Goal: Information Seeking & Learning: Learn about a topic

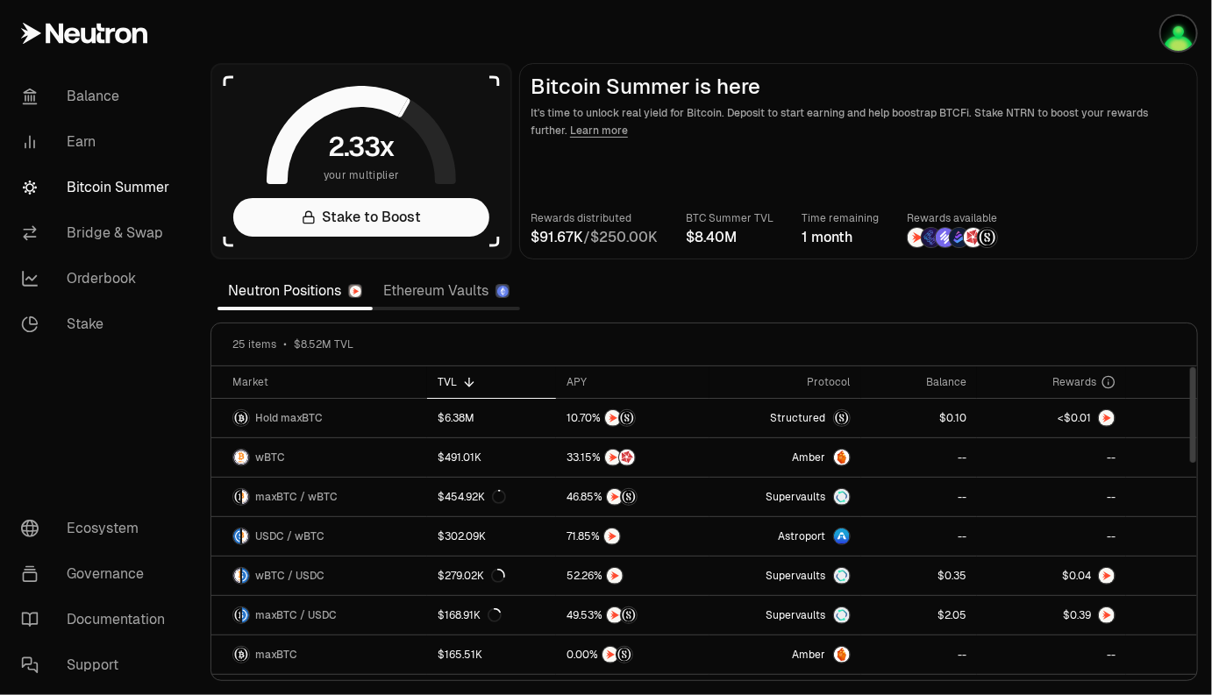
click at [430, 293] on link "Ethereum Vaults" at bounding box center [446, 291] width 147 height 35
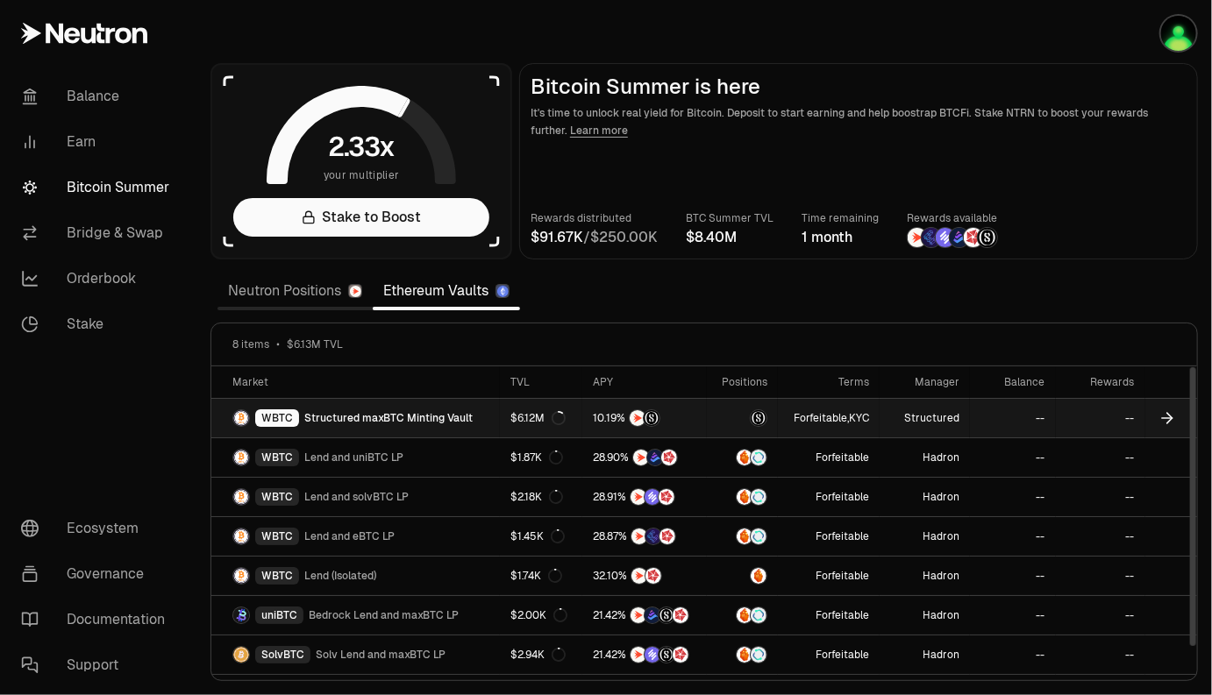
click at [494, 423] on link "WBTC Structured maxBTC Minting Vault" at bounding box center [355, 418] width 288 height 39
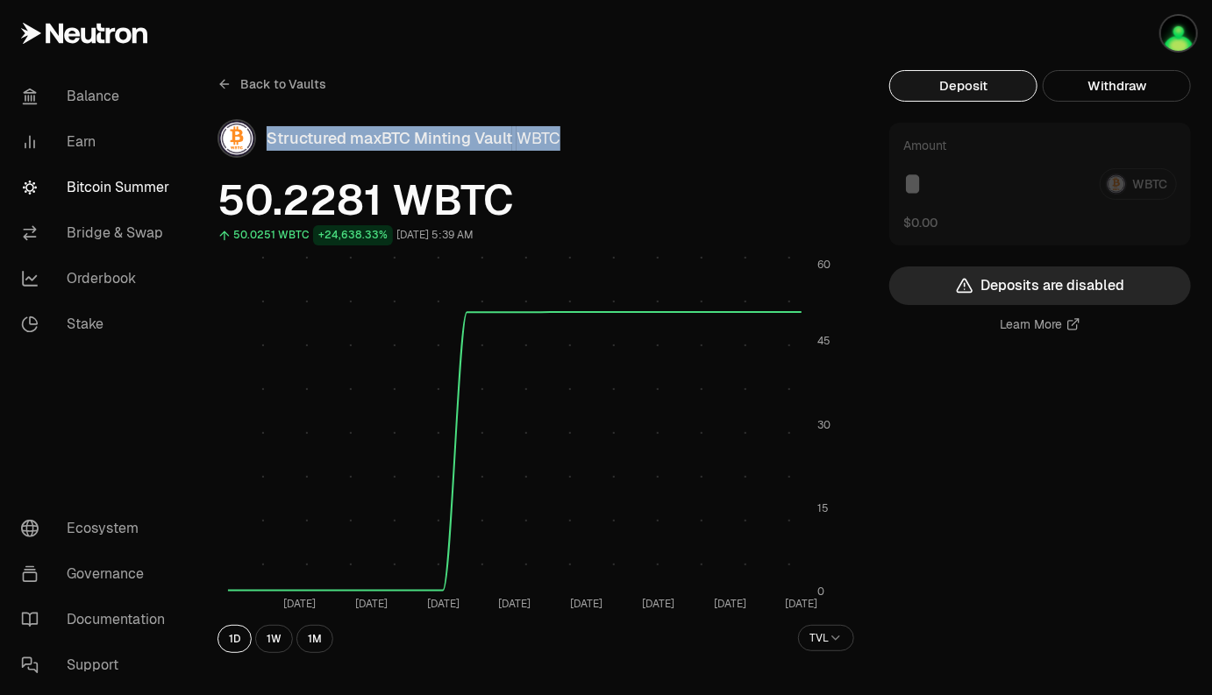
drag, startPoint x: 616, startPoint y: 130, endPoint x: 268, endPoint y: 131, distance: 348.0
click at [268, 131] on div "Structured maxBTC Minting Vault WBTC" at bounding box center [559, 138] width 587 height 25
copy div "Structured maxBTC Minting Vault WBTC"
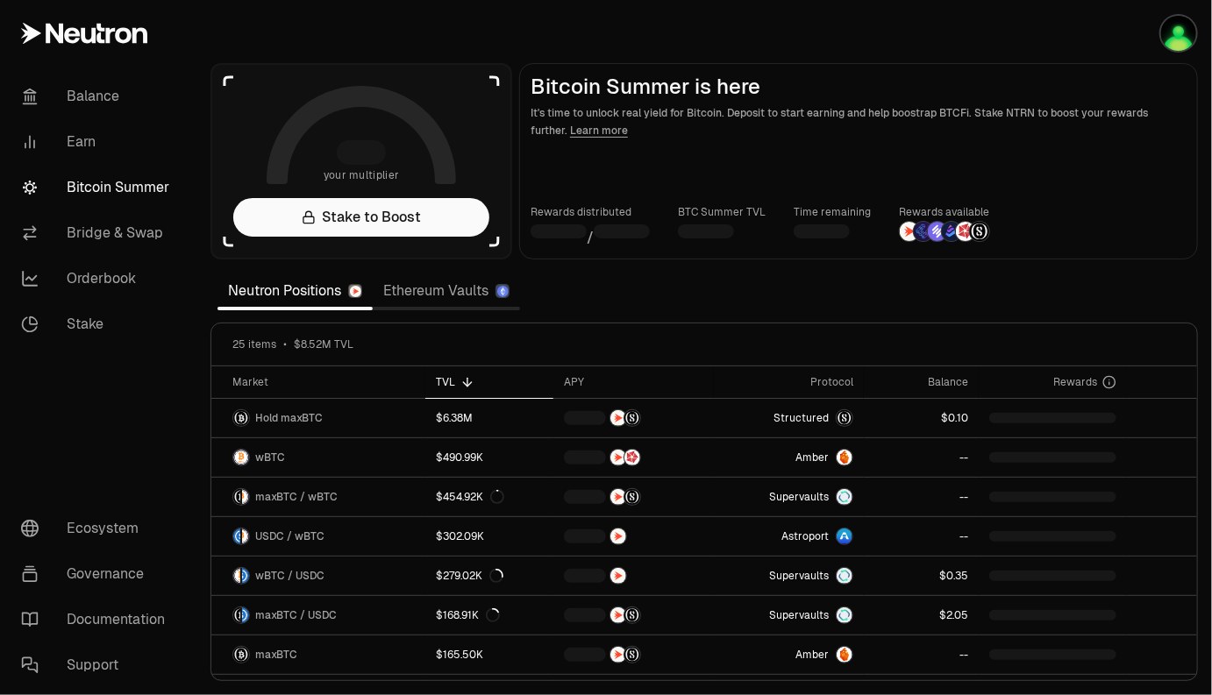
click at [416, 289] on link "Ethereum Vaults" at bounding box center [446, 291] width 147 height 35
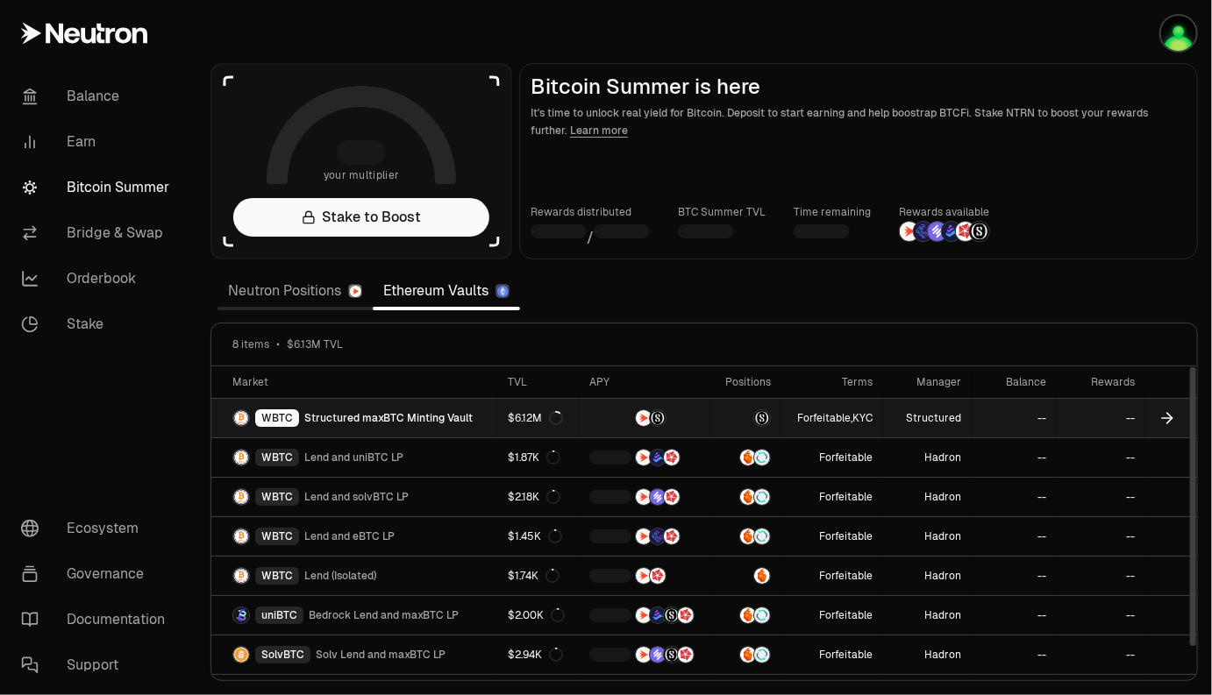
click at [439, 422] on span "Structured maxBTC Minting Vault" at bounding box center [388, 418] width 168 height 14
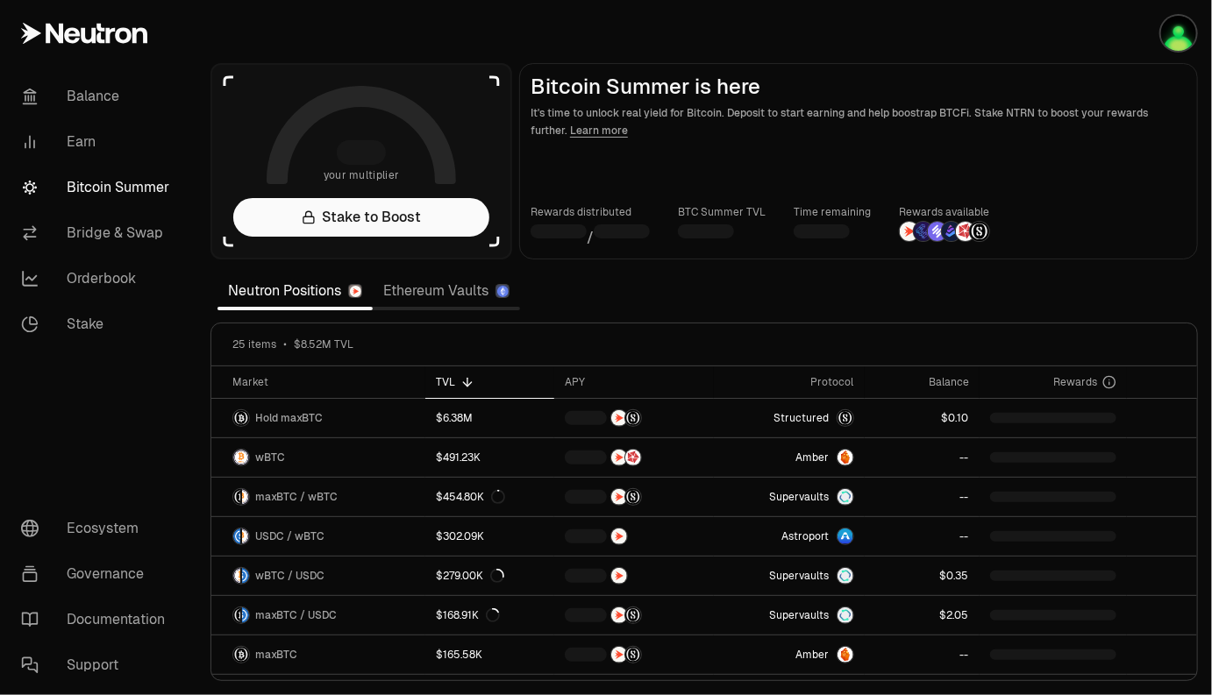
click at [444, 295] on link "Ethereum Vaults" at bounding box center [446, 291] width 147 height 35
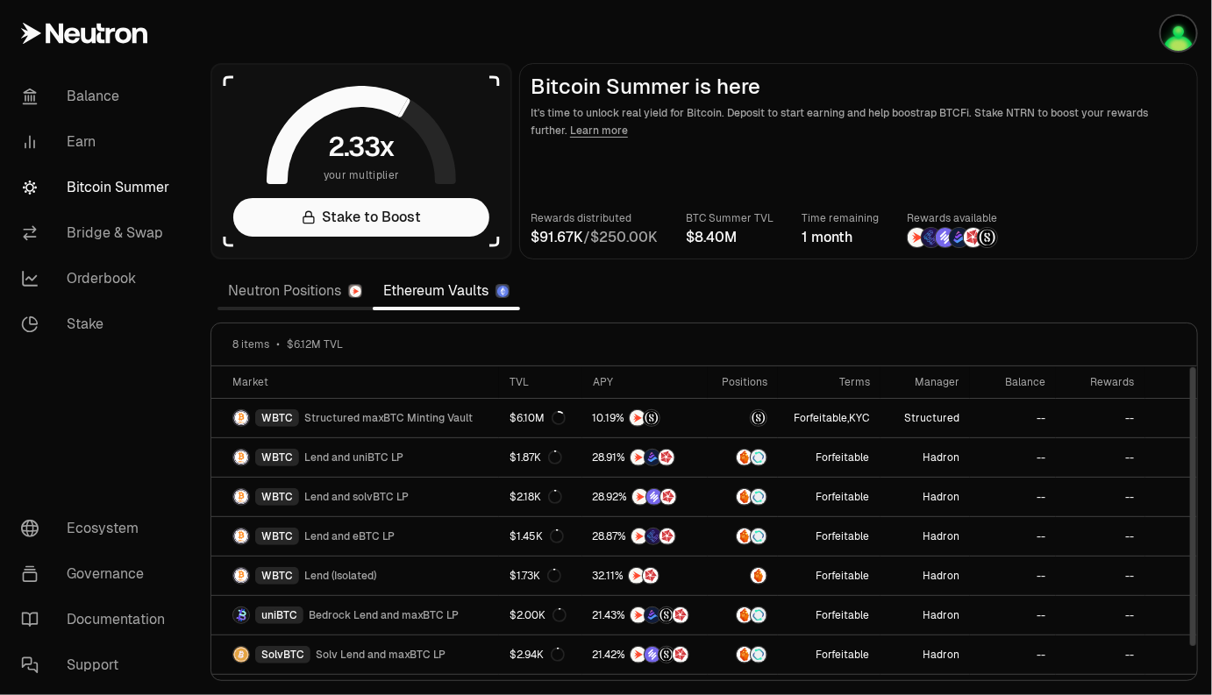
click at [309, 293] on link "Neutron Positions" at bounding box center [294, 291] width 155 height 35
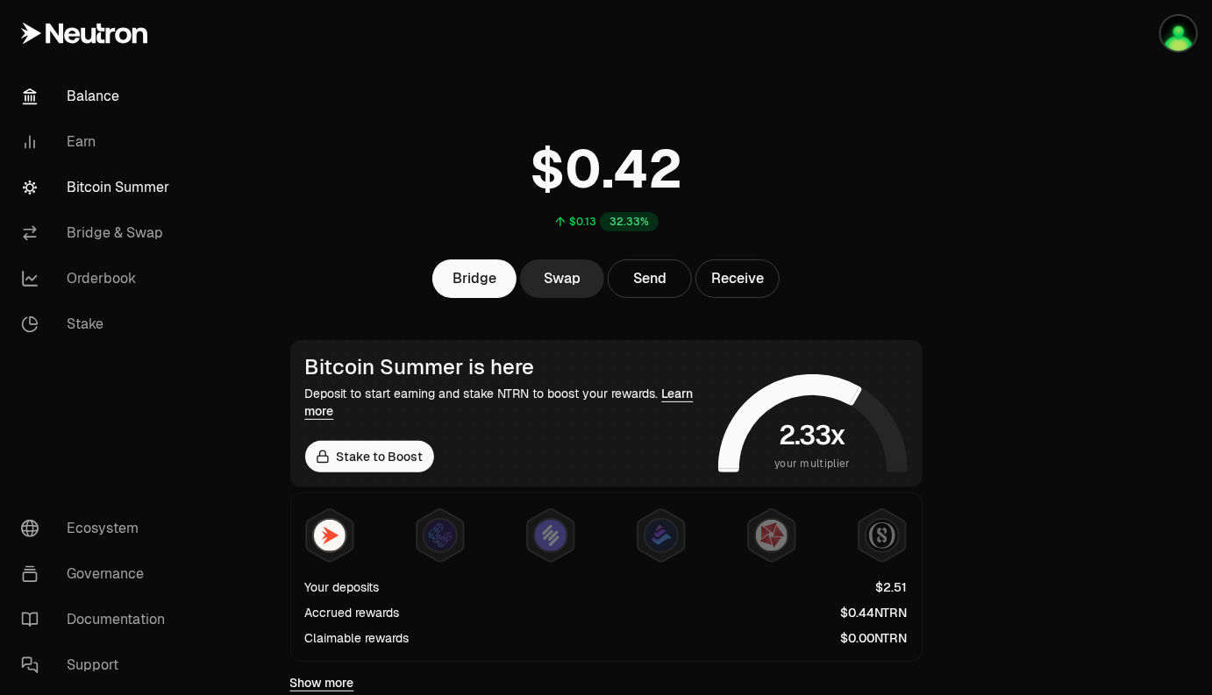
click at [138, 196] on link "Bitcoin Summer" at bounding box center [98, 188] width 182 height 46
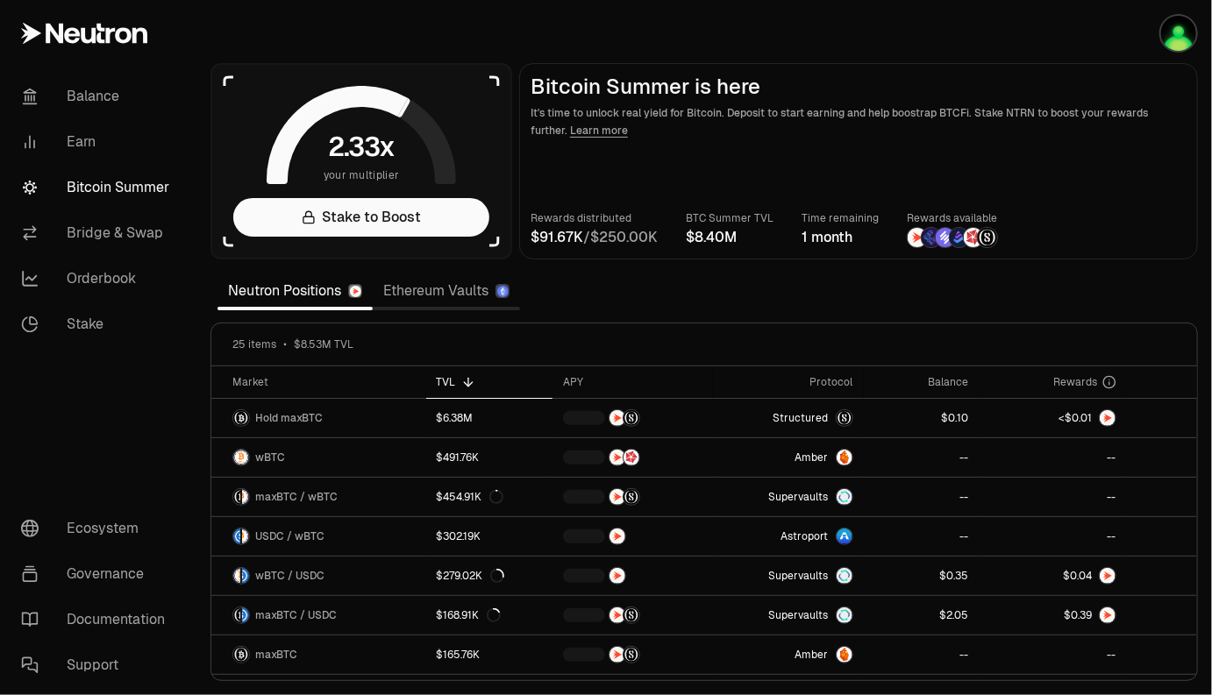
click at [436, 294] on link "Ethereum Vaults" at bounding box center [446, 291] width 147 height 35
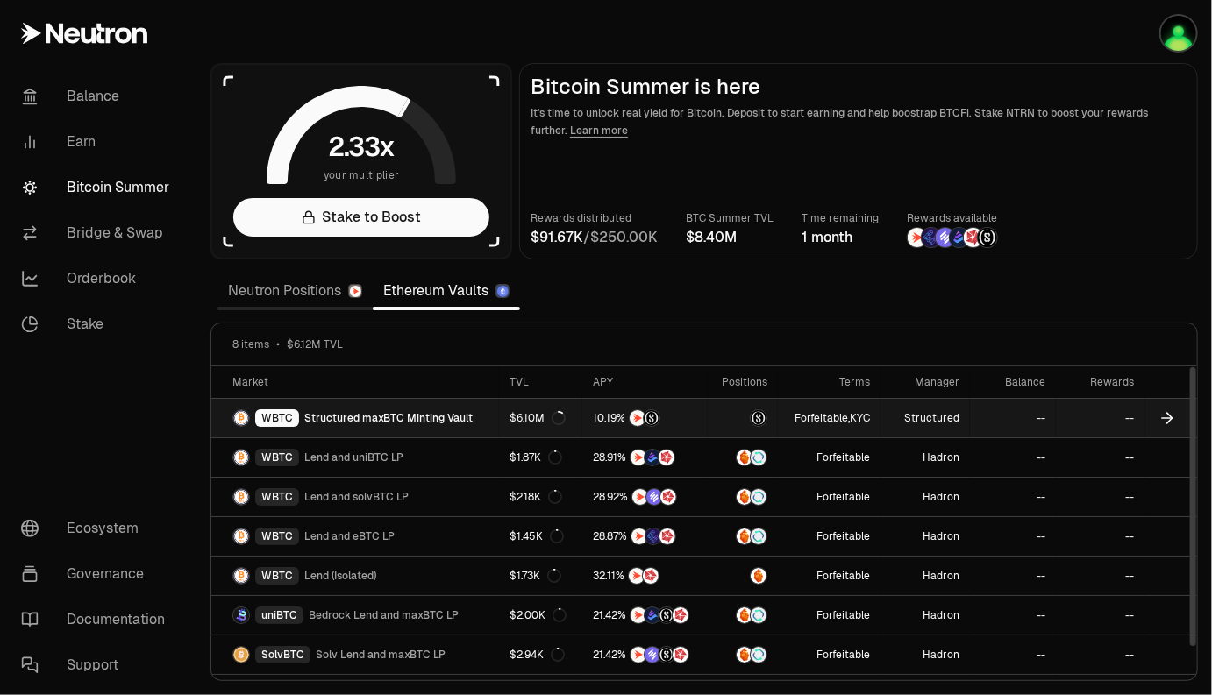
click at [441, 420] on span "Structured maxBTC Minting Vault" at bounding box center [388, 418] width 168 height 14
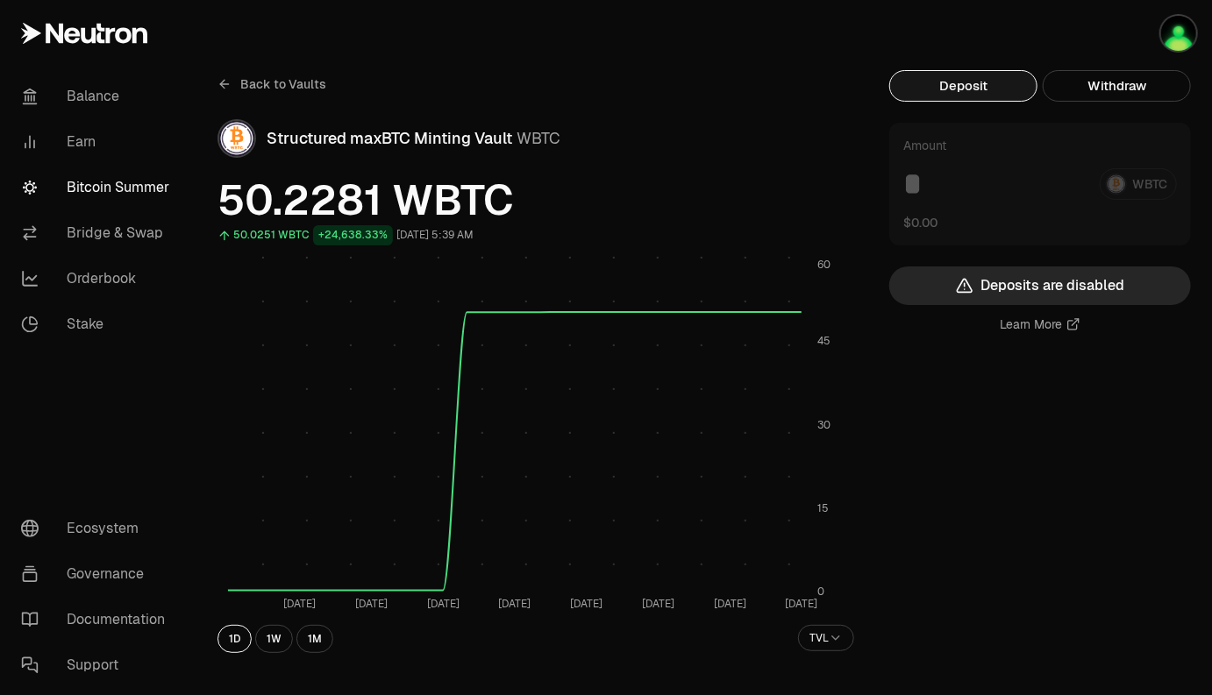
click at [1053, 323] on link "Learn More" at bounding box center [1040, 325] width 80 height 18
click at [81, 188] on link "Bitcoin Summer" at bounding box center [98, 188] width 182 height 46
